Goal: Obtain resource: Download file/media

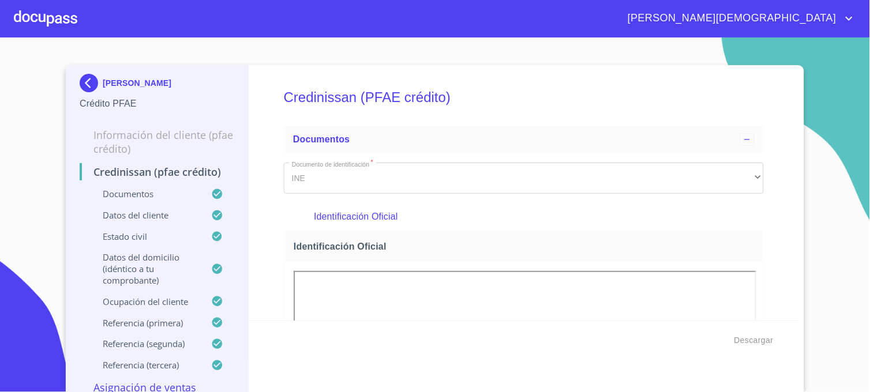
click at [80, 82] on img at bounding box center [91, 83] width 23 height 18
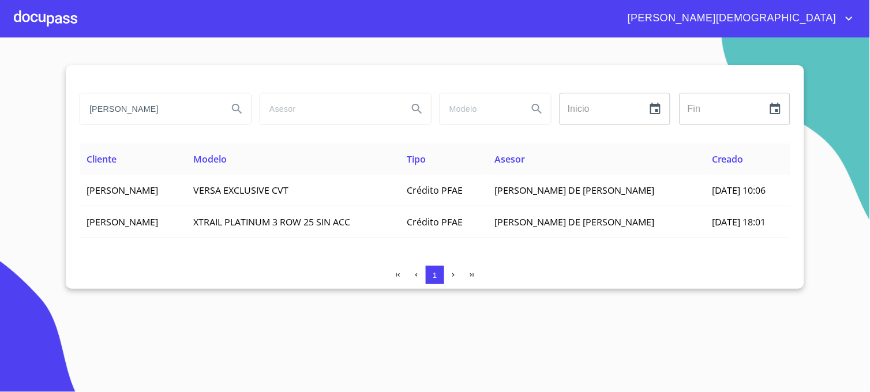
drag, startPoint x: 175, startPoint y: 117, endPoint x: 41, endPoint y: 129, distance: 135.0
click at [41, 129] on section "[PERSON_NAME] Inicio ​ Fin ​ Cliente Modelo Tipo Asesor Creado [PERSON_NAME] VE…" at bounding box center [435, 215] width 870 height 355
type input "[PERSON_NAME]"
click at [239, 108] on icon "Search" at bounding box center [237, 109] width 10 height 10
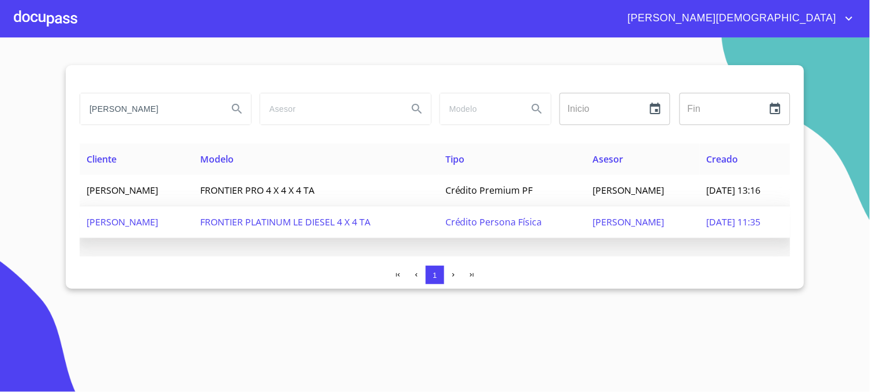
click at [613, 223] on span "[PERSON_NAME]" at bounding box center [629, 222] width 72 height 13
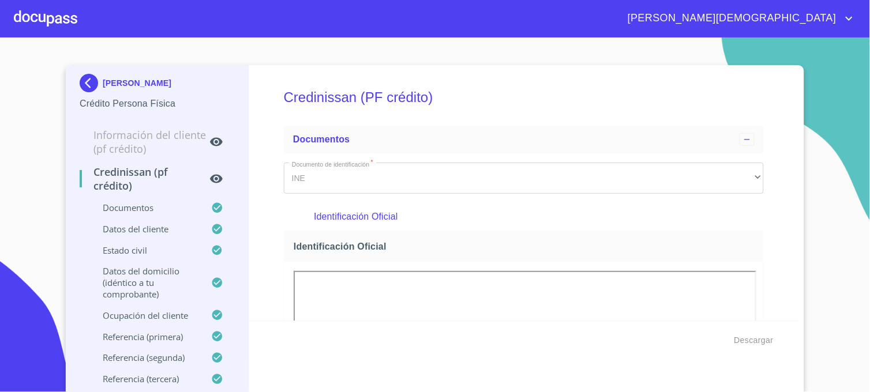
click at [822, 130] on section "[PERSON_NAME] Crédito Persona Física Información del cliente (PF crédito) Credi…" at bounding box center [435, 215] width 870 height 355
click at [758, 342] on span "Descargar" at bounding box center [753, 340] width 39 height 14
click at [85, 87] on img at bounding box center [91, 83] width 23 height 18
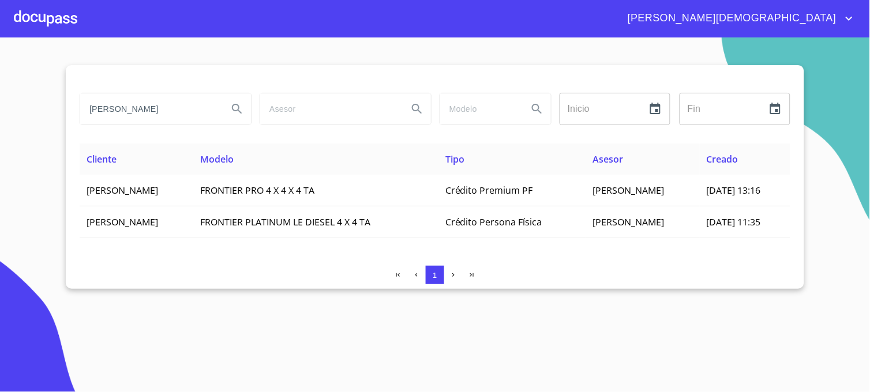
drag, startPoint x: 194, startPoint y: 110, endPoint x: -3, endPoint y: 130, distance: 197.8
click at [0, 130] on html "[PERSON_NAME] [PERSON_NAME] Inicio ​ Fin ​ Cliente Modelo Tipo Asesor Creado [P…" at bounding box center [435, 196] width 870 height 392
paste input "[PERSON_NAME]"
click at [231, 111] on icon "Search" at bounding box center [237, 109] width 14 height 14
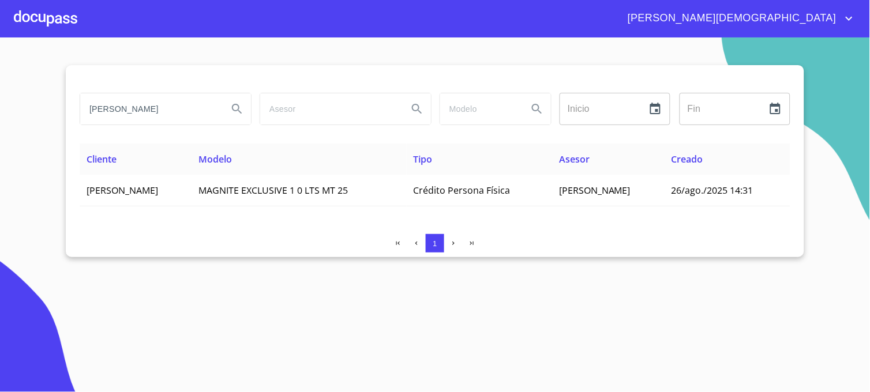
scroll to position [0, 24]
drag, startPoint x: 85, startPoint y: 111, endPoint x: 327, endPoint y: 139, distance: 242.7
click at [327, 139] on div "[PERSON_NAME] ​ Fin ​" at bounding box center [435, 115] width 711 height 55
click at [234, 117] on button "Search" at bounding box center [237, 109] width 28 height 28
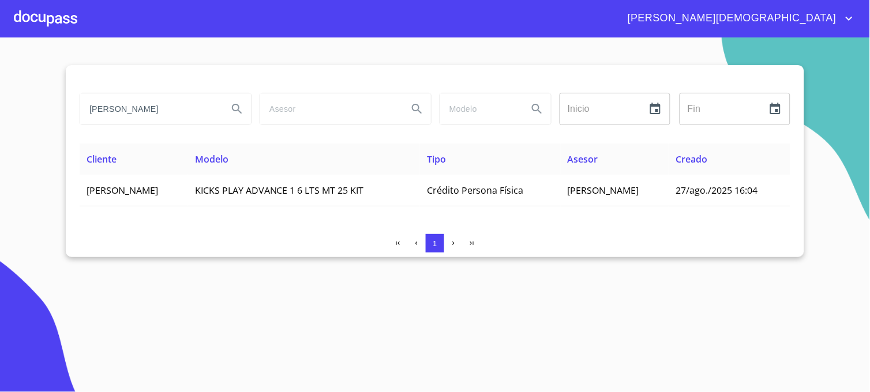
drag, startPoint x: 196, startPoint y: 116, endPoint x: 1, endPoint y: 119, distance: 195.0
click at [0, 118] on html "[PERSON_NAME] [PERSON_NAME] Inicio ​ Fin ​ Cliente Modelo Tipo Asesor Creado [P…" at bounding box center [435, 196] width 870 height 392
drag, startPoint x: 100, startPoint y: 190, endPoint x: 523, endPoint y: 314, distance: 440.7
click at [523, 314] on section "[PERSON_NAME] ​ Fin ​ Cliente Modelo Tipo Asesor Creado [PERSON_NAME] KICKS PLA…" at bounding box center [435, 215] width 870 height 355
drag, startPoint x: 192, startPoint y: 113, endPoint x: 58, endPoint y: 113, distance: 133.9
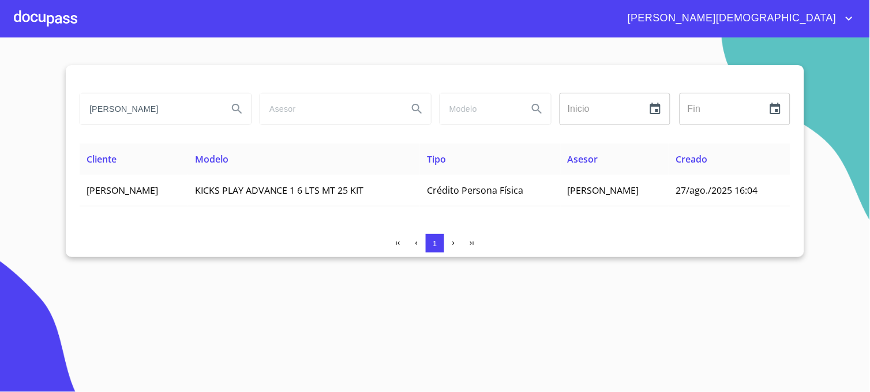
click at [58, 113] on section "[PERSON_NAME] ​ Fin ​ Cliente Modelo Tipo Asesor Creado [PERSON_NAME] KICKS PLA…" at bounding box center [435, 215] width 870 height 355
type input "[PERSON_NAME]"
click at [227, 115] on button "Search" at bounding box center [237, 109] width 28 height 28
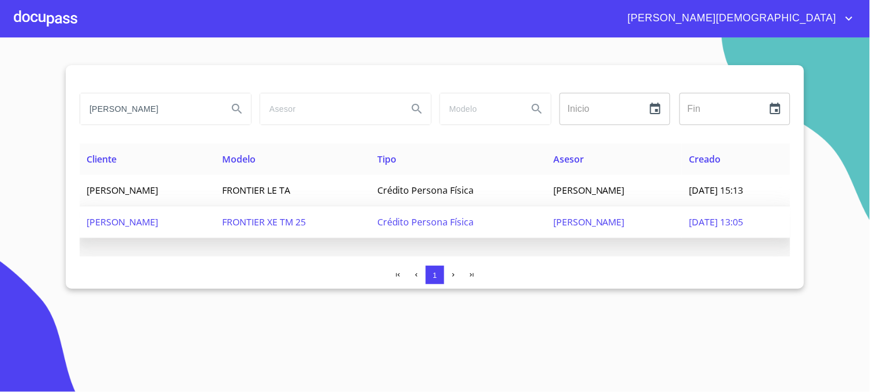
click at [624, 223] on span "[PERSON_NAME]" at bounding box center [589, 222] width 72 height 13
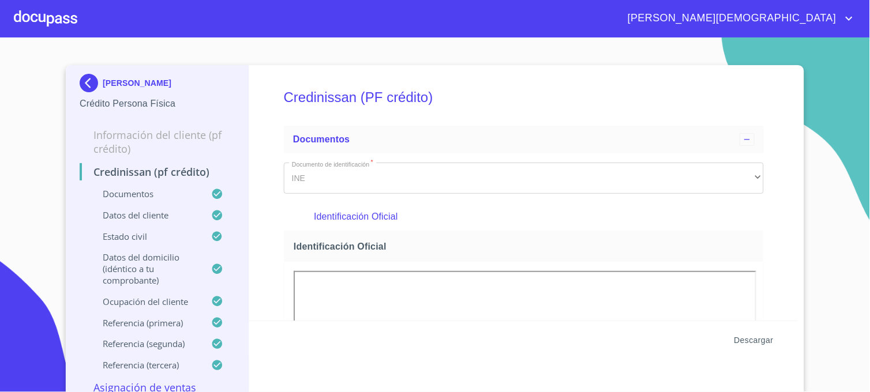
click at [746, 338] on span "Descargar" at bounding box center [753, 340] width 39 height 14
